Goal: Information Seeking & Learning: Learn about a topic

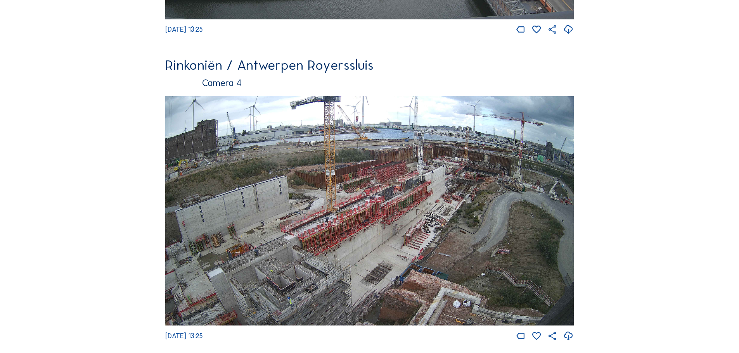
scroll to position [1048, 0]
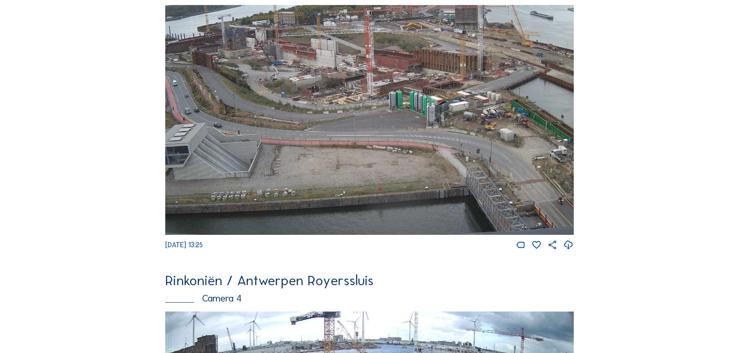
click at [319, 117] on img at bounding box center [369, 120] width 409 height 230
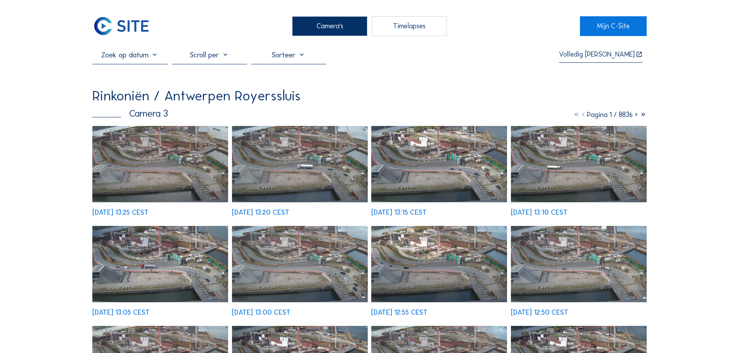
click at [177, 173] on img at bounding box center [160, 164] width 136 height 76
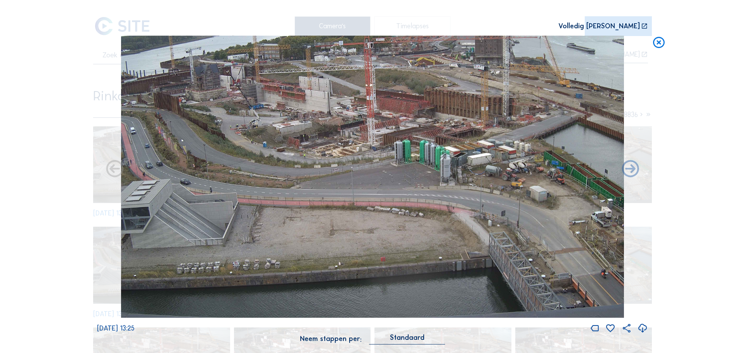
click at [661, 42] on icon at bounding box center [659, 43] width 14 height 14
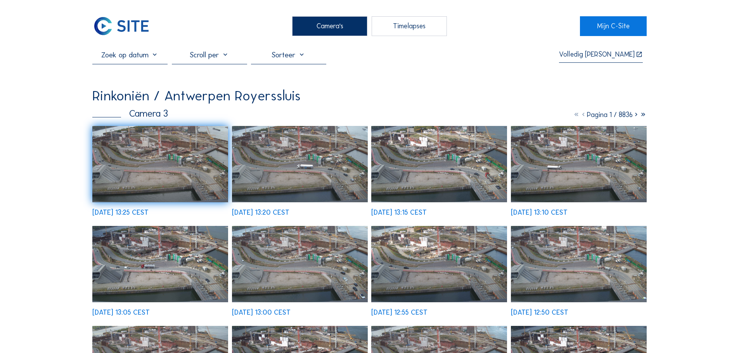
click at [641, 117] on icon at bounding box center [643, 115] width 7 height 9
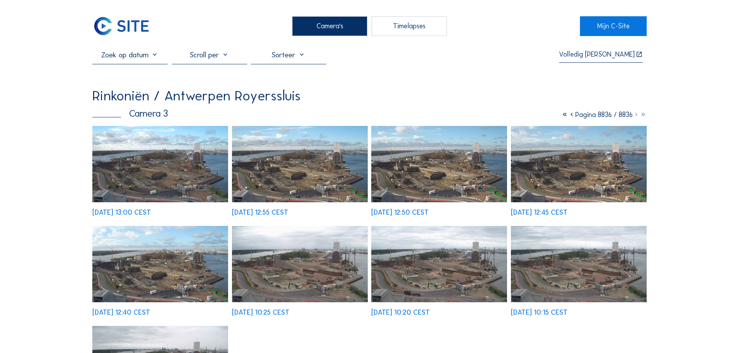
click at [166, 170] on img at bounding box center [160, 164] width 136 height 76
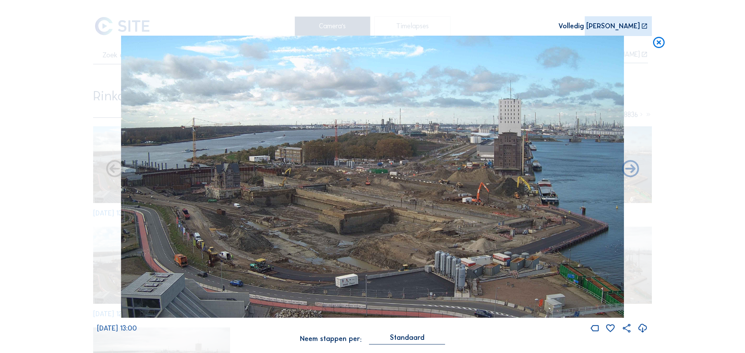
click at [655, 43] on icon at bounding box center [659, 43] width 14 height 14
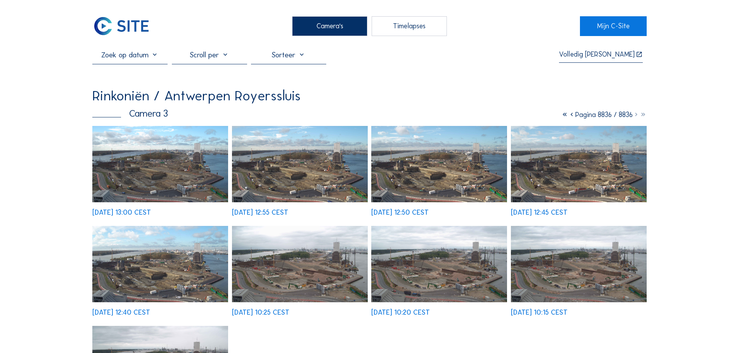
click at [601, 119] on span "Pagina 8836 / 8836" at bounding box center [603, 115] width 57 height 9
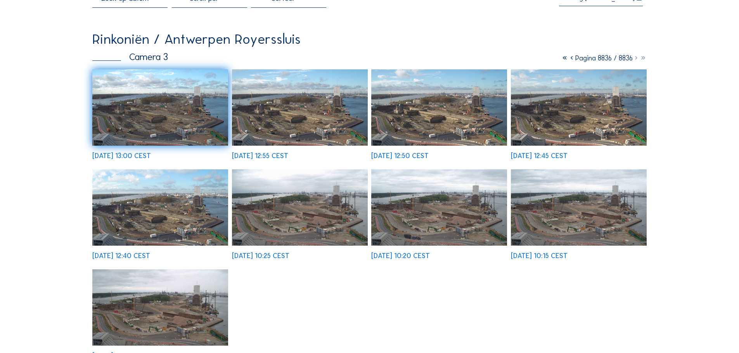
scroll to position [116, 0]
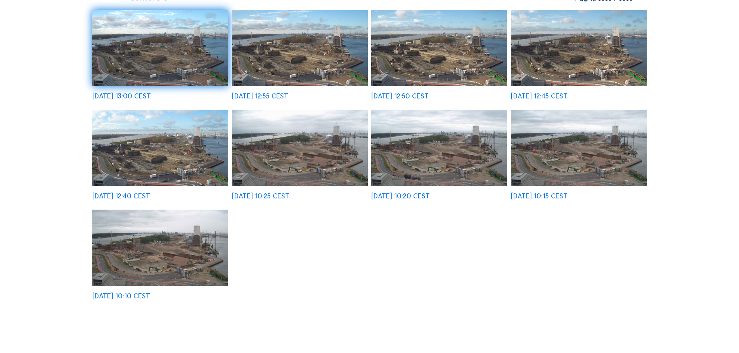
click at [154, 259] on img at bounding box center [160, 248] width 136 height 76
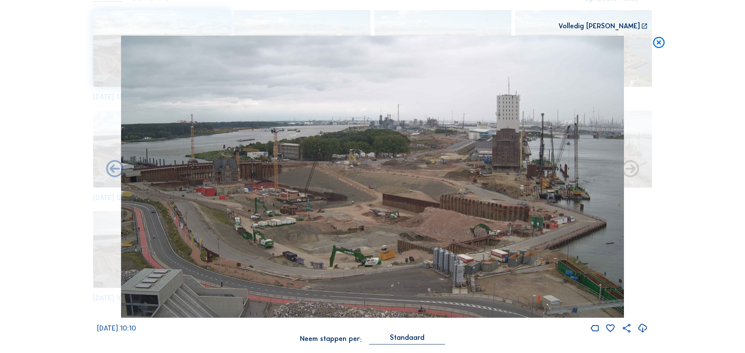
click at [662, 40] on icon at bounding box center [659, 43] width 14 height 14
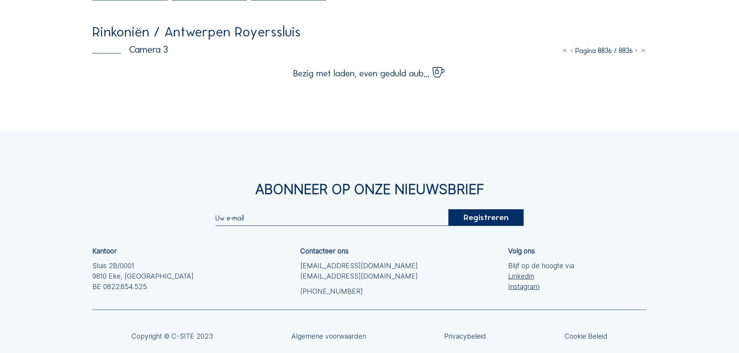
scroll to position [0, 0]
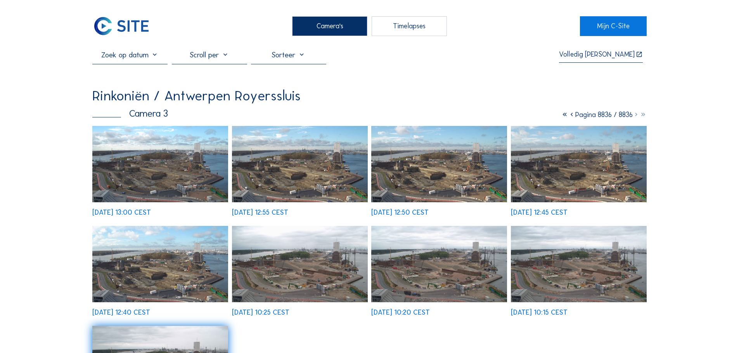
click at [561, 116] on icon at bounding box center [564, 115] width 7 height 9
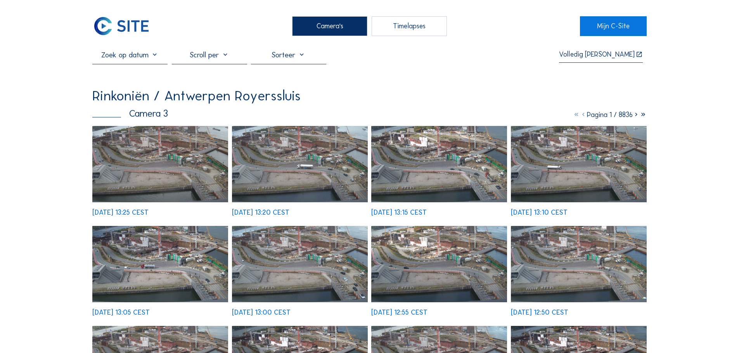
click at [304, 57] on div at bounding box center [288, 57] width 75 height 14
click at [222, 57] on div at bounding box center [209, 57] width 75 height 14
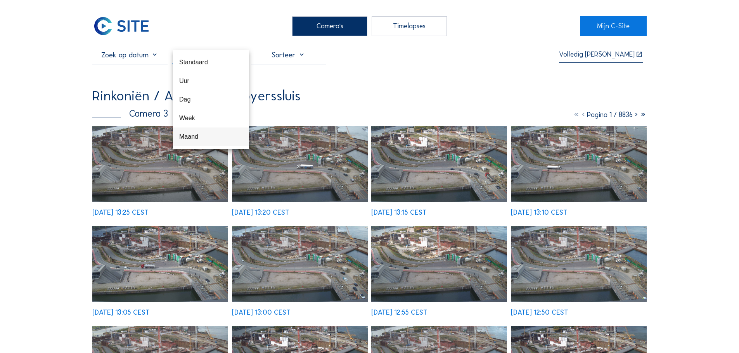
click at [196, 135] on div "Maand" at bounding box center [211, 136] width 64 height 7
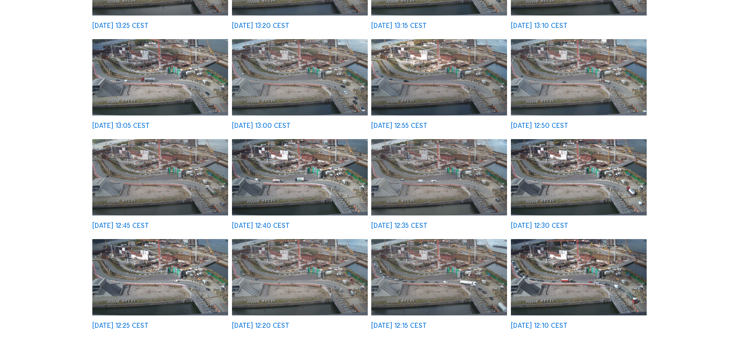
scroll to position [78, 0]
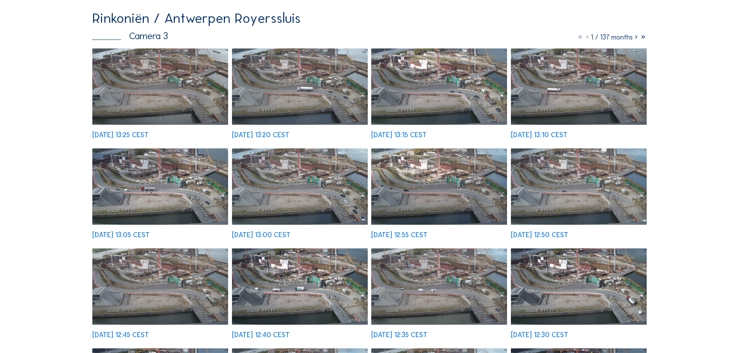
click at [635, 40] on icon at bounding box center [636, 37] width 7 height 9
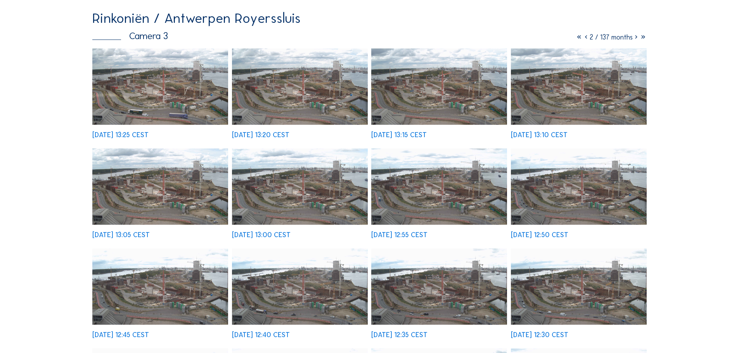
click at [196, 114] on img at bounding box center [160, 87] width 136 height 76
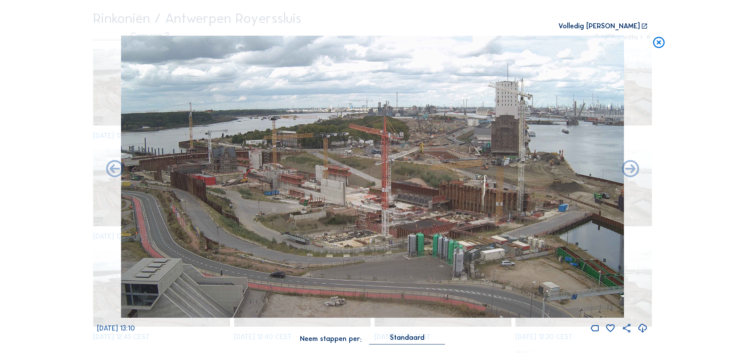
click at [664, 45] on icon at bounding box center [659, 43] width 14 height 14
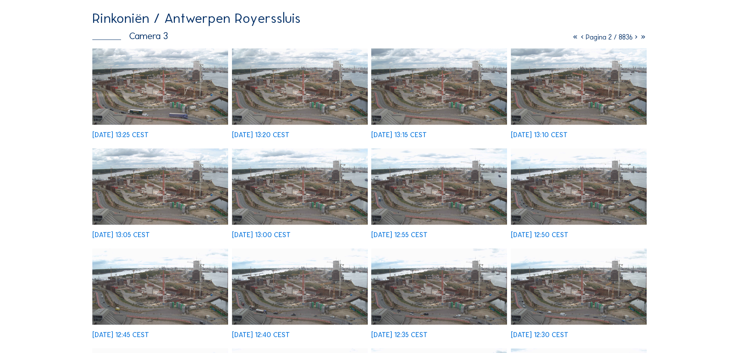
click at [573, 37] on icon at bounding box center [575, 37] width 7 height 9
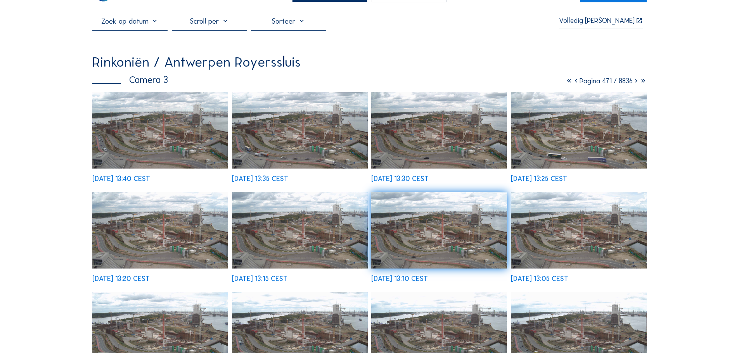
scroll to position [0, 0]
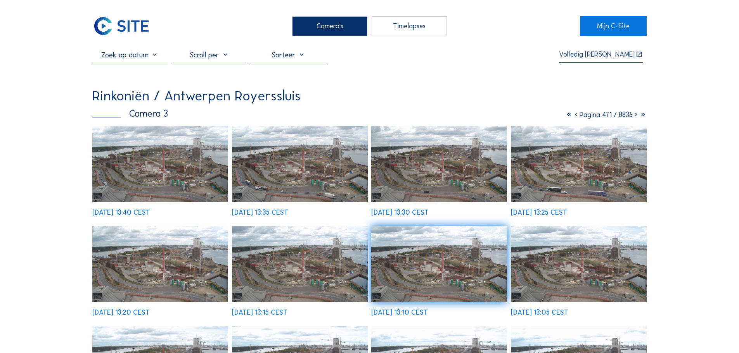
click at [213, 51] on div at bounding box center [209, 57] width 75 height 14
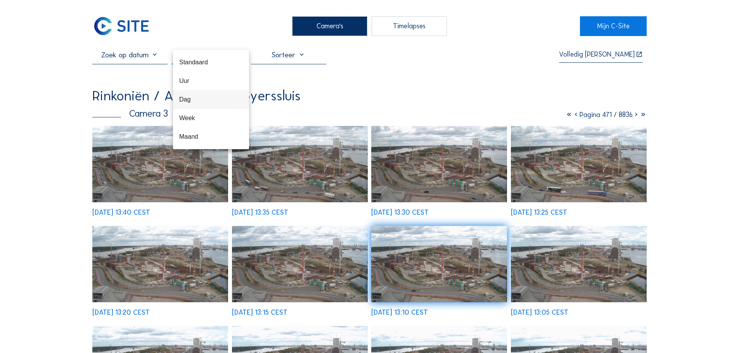
click at [192, 103] on div "Dag" at bounding box center [211, 99] width 64 height 7
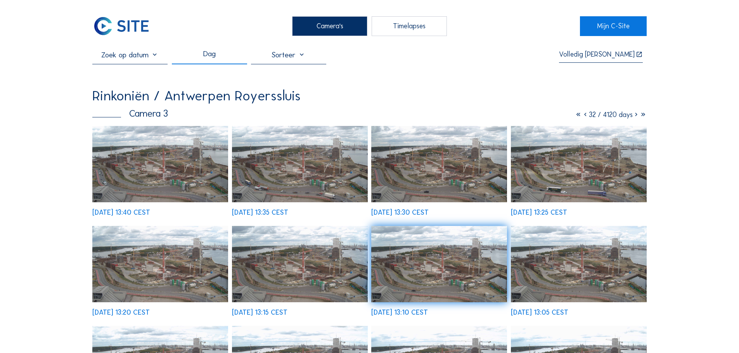
click at [635, 115] on icon at bounding box center [636, 115] width 7 height 9
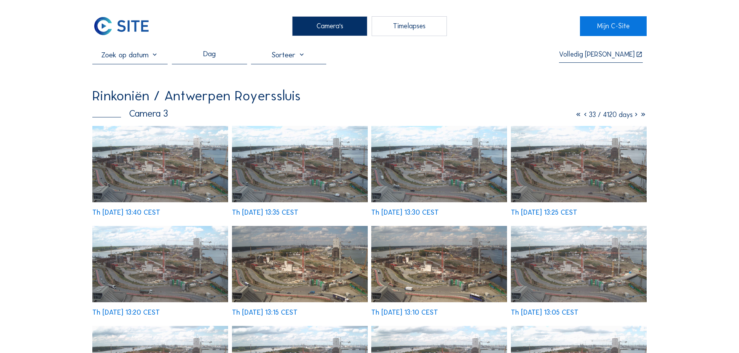
click at [635, 115] on icon at bounding box center [636, 115] width 7 height 9
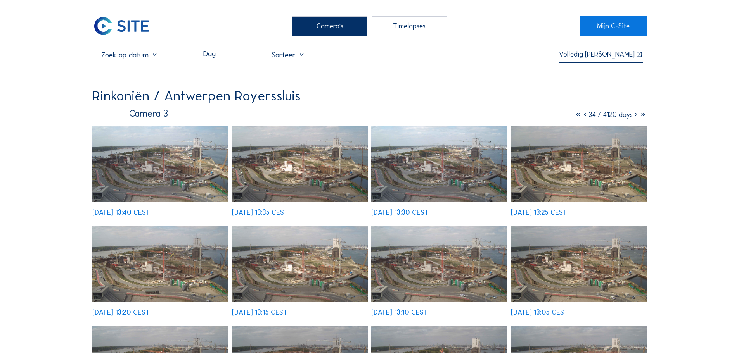
click at [635, 115] on icon at bounding box center [636, 115] width 7 height 9
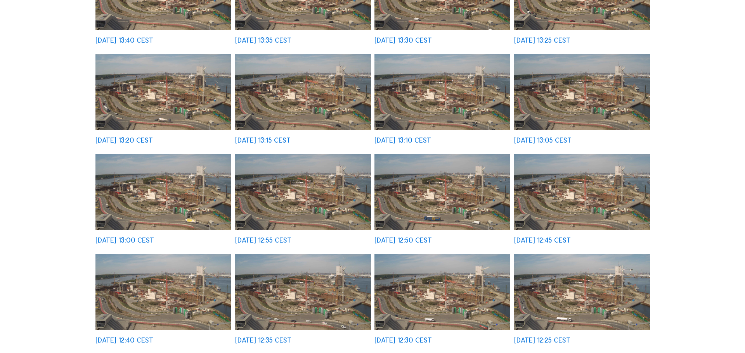
scroll to position [194, 0]
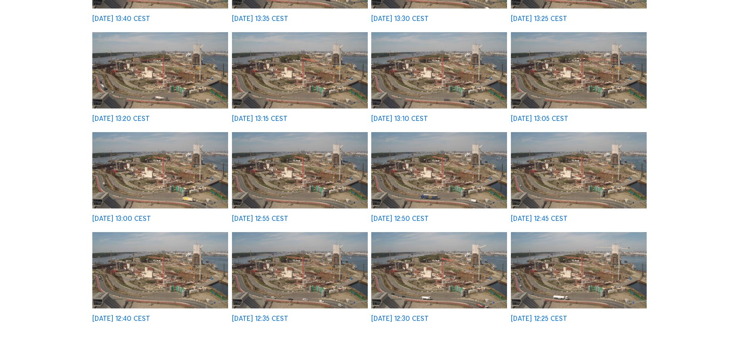
click at [300, 177] on img at bounding box center [300, 170] width 136 height 76
